Goal: Information Seeking & Learning: Understand process/instructions

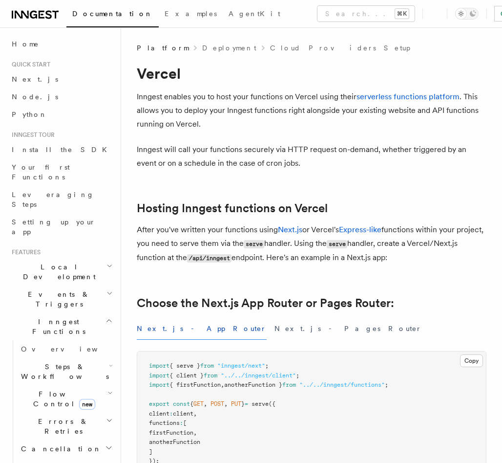
click at [155, 170] on p "Inngest will call your functions securely via HTTP request on-demand, whether t…" at bounding box center [312, 156] width 350 height 27
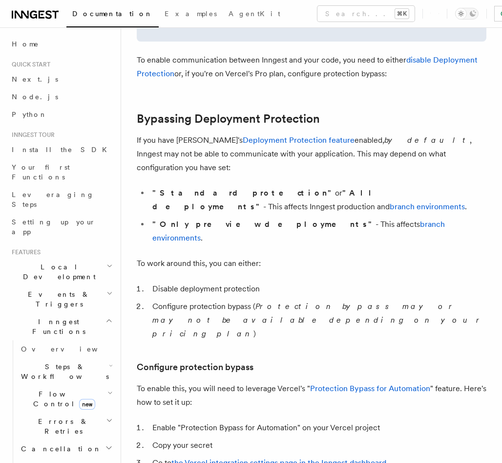
scroll to position [690, 0]
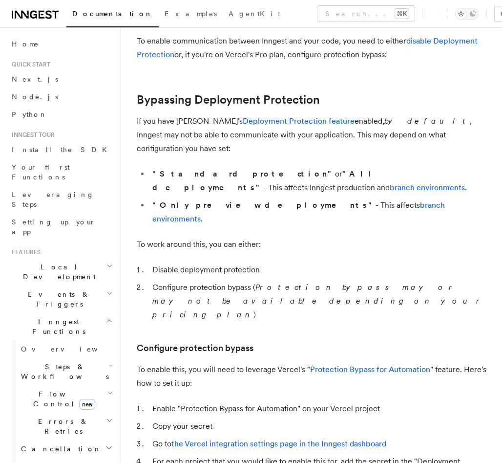
click at [197, 136] on p "If you have Vercel's Deployment Protection feature enabled, by default , Innges…" at bounding box center [312, 134] width 350 height 41
click at [198, 137] on p "If you have Vercel's Deployment Protection feature enabled, by default , Innges…" at bounding box center [312, 134] width 350 height 41
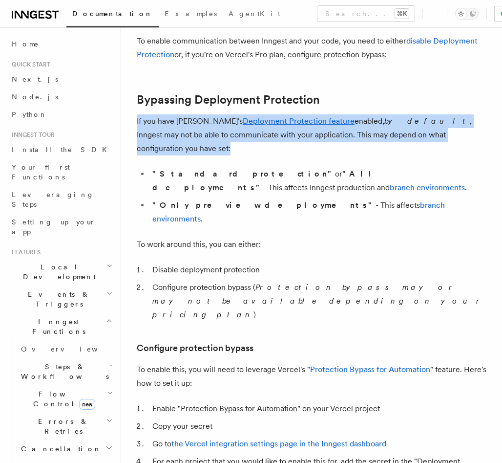
click at [198, 137] on p "If you have Vercel's Deployment Protection feature enabled, by default , Innges…" at bounding box center [312, 134] width 350 height 41
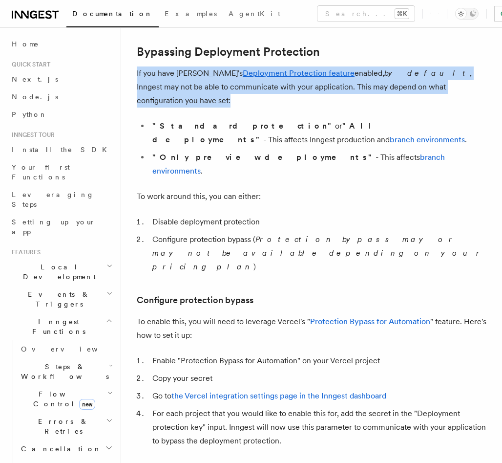
scroll to position [748, 0]
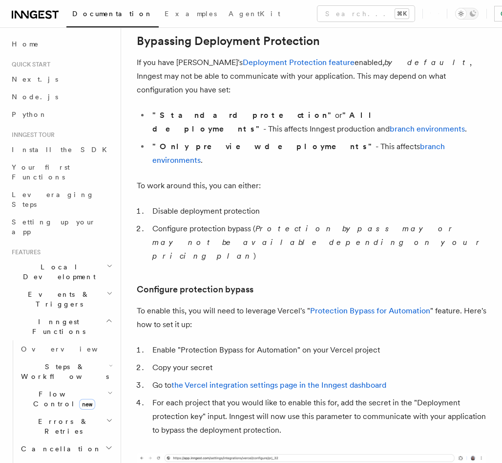
click at [198, 204] on li "Disable deployment protection" at bounding box center [318, 211] width 337 height 14
click at [210, 222] on li "Configure protection bypass ( Protection bypass may or may not be available dep…" at bounding box center [318, 242] width 337 height 41
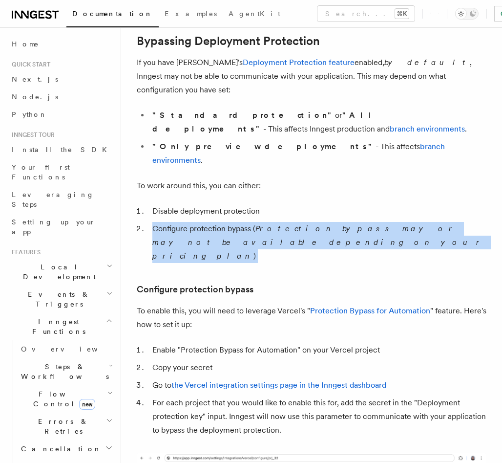
click at [210, 222] on li "Configure protection bypass ( Protection bypass may or may not be available dep…" at bounding box center [318, 242] width 337 height 41
click at [211, 222] on li "Configure protection bypass ( Protection bypass may or may not be available dep…" at bounding box center [318, 242] width 337 height 41
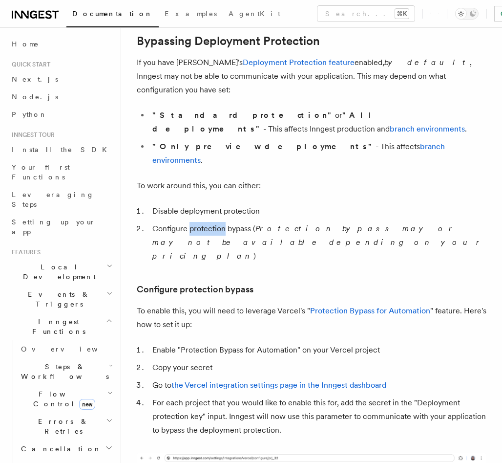
click at [211, 222] on li "Configure protection bypass ( Protection bypass may or may not be available dep…" at bounding box center [318, 242] width 337 height 41
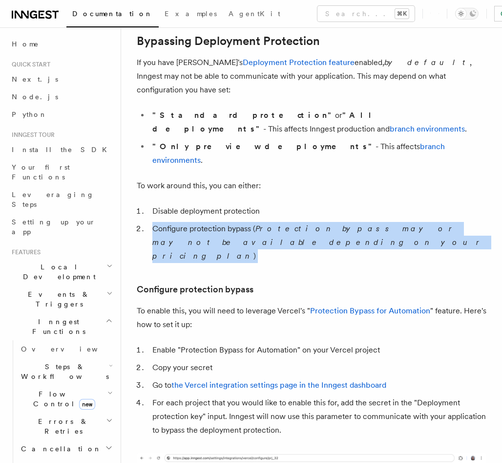
click at [211, 222] on li "Configure protection bypass ( Protection bypass may or may not be available dep…" at bounding box center [318, 242] width 337 height 41
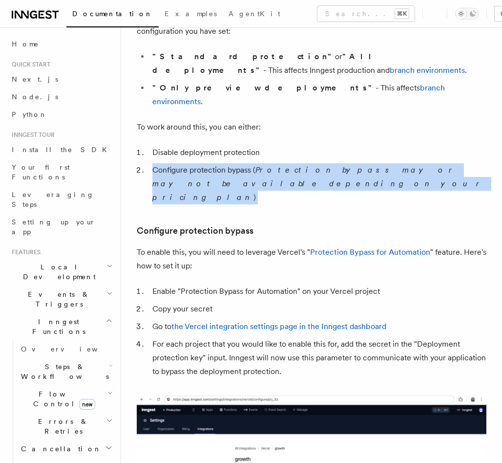
scroll to position [866, 0]
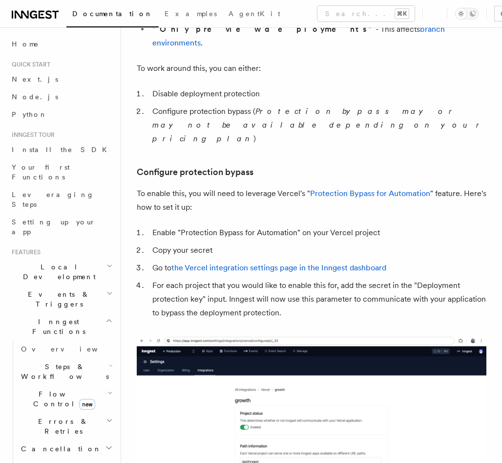
click at [220, 187] on p "To enable this, you will need to leverage Vercel's " Protection Bypass for Auto…" at bounding box center [312, 200] width 350 height 27
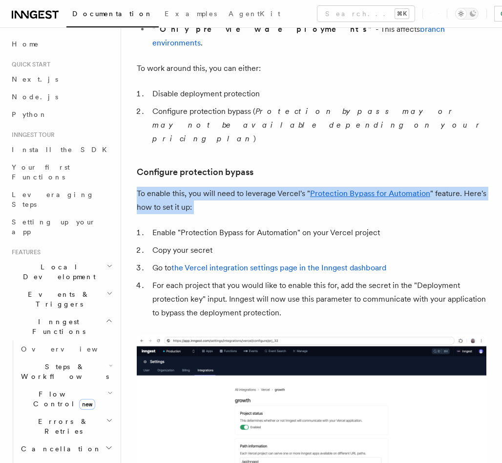
click at [220, 187] on p "To enable this, you will need to leverage Vercel's " Protection Bypass for Auto…" at bounding box center [312, 200] width 350 height 27
click at [219, 187] on p "To enable this, you will need to leverage Vercel's " Protection Bypass for Auto…" at bounding box center [312, 200] width 350 height 27
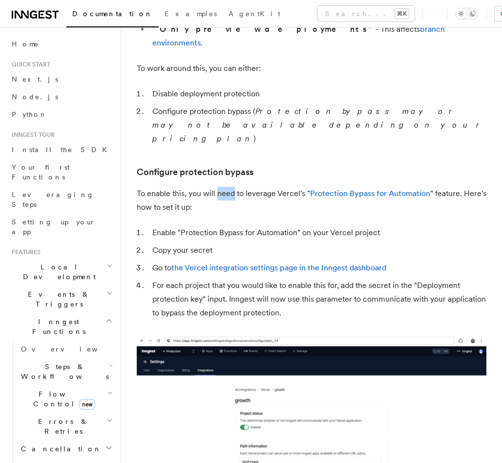
click at [219, 187] on p "To enable this, you will need to leverage Vercel's " Protection Bypass for Auto…" at bounding box center [312, 200] width 350 height 27
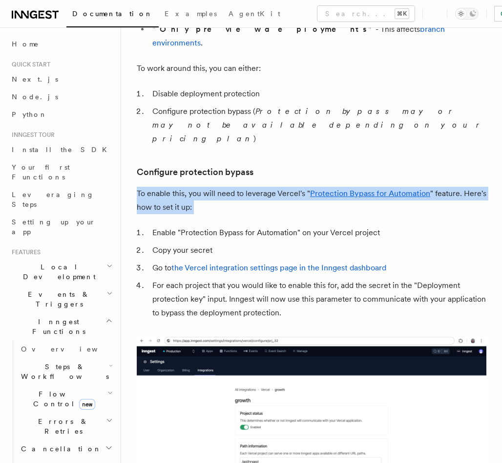
click at [219, 187] on p "To enable this, you will need to leverage Vercel's " Protection Bypass for Auto…" at bounding box center [312, 200] width 350 height 27
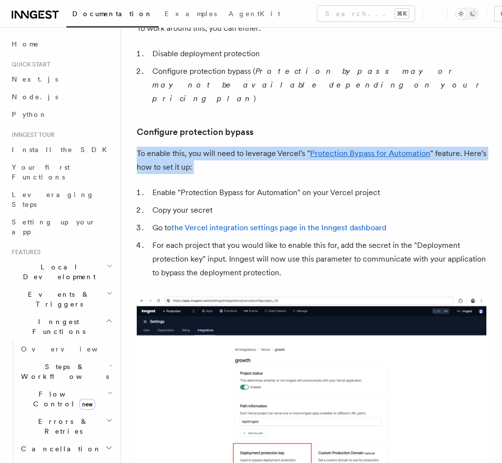
scroll to position [924, 0]
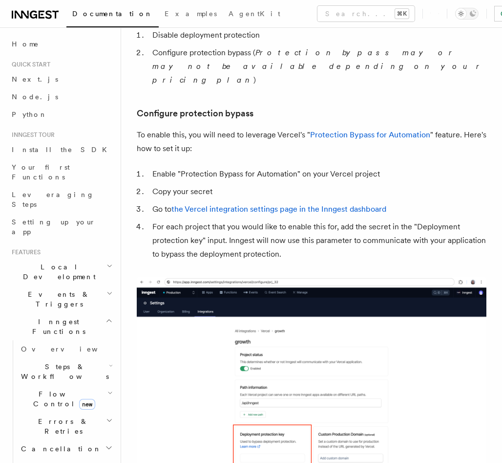
click at [211, 220] on li "For each project that you would like to enable this for, add the secret in the …" at bounding box center [318, 240] width 337 height 41
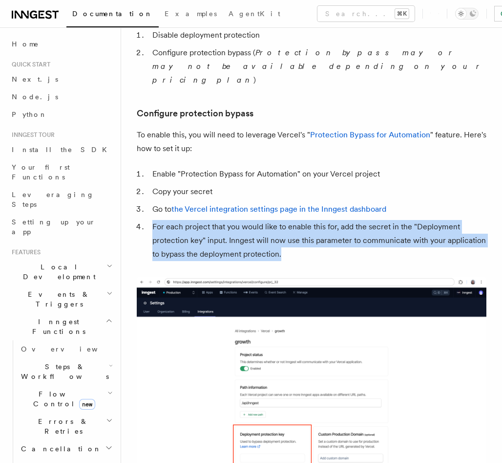
click at [211, 220] on li "For each project that you would like to enable this for, add the secret in the …" at bounding box center [318, 240] width 337 height 41
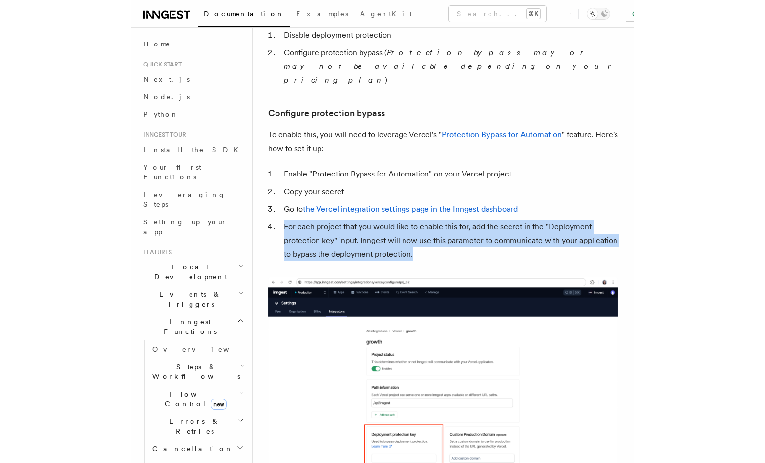
scroll to position [983, 0]
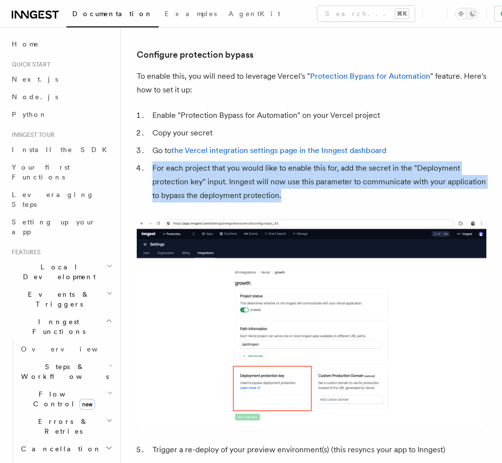
click at [213, 161] on li "For each project that you would like to enable this for, add the secret in the …" at bounding box center [318, 181] width 337 height 41
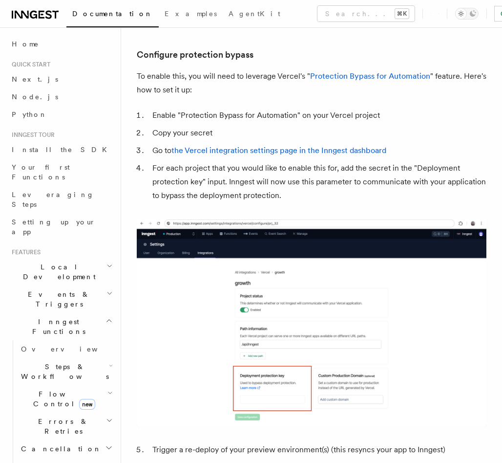
click at [213, 161] on li "For each project that you would like to enable this for, add the secret in the …" at bounding box center [318, 181] width 337 height 41
